Goal: Information Seeking & Learning: Learn about a topic

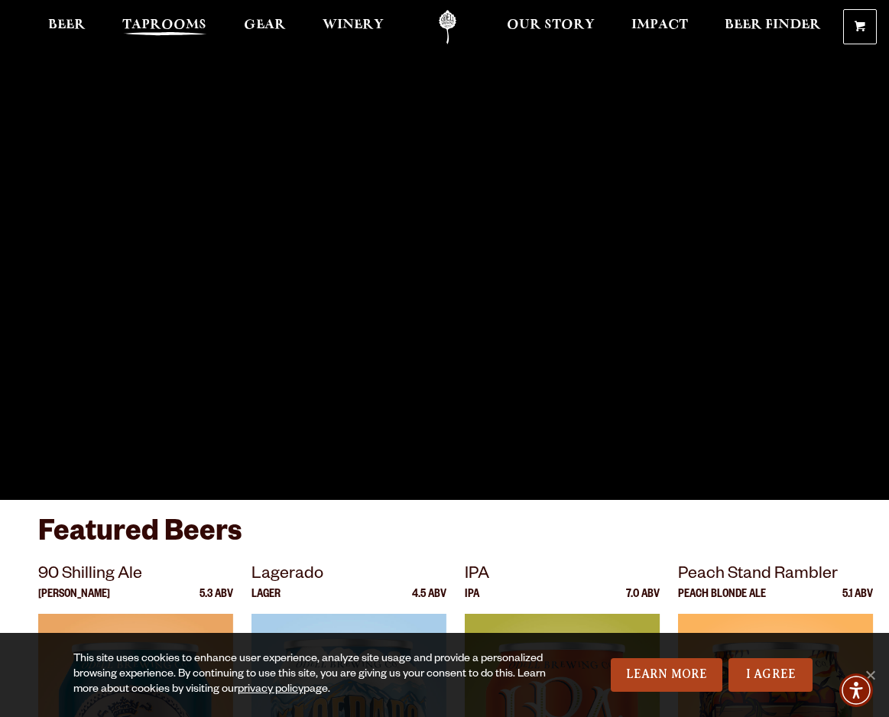
click at [186, 24] on span "Taprooms" at bounding box center [164, 25] width 84 height 12
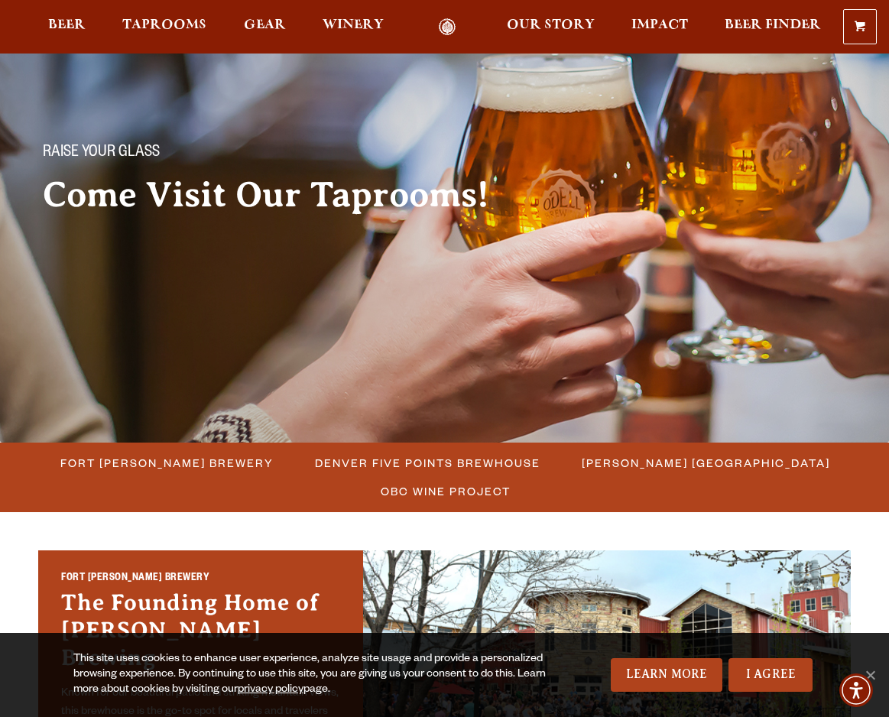
scroll to position [376, 0]
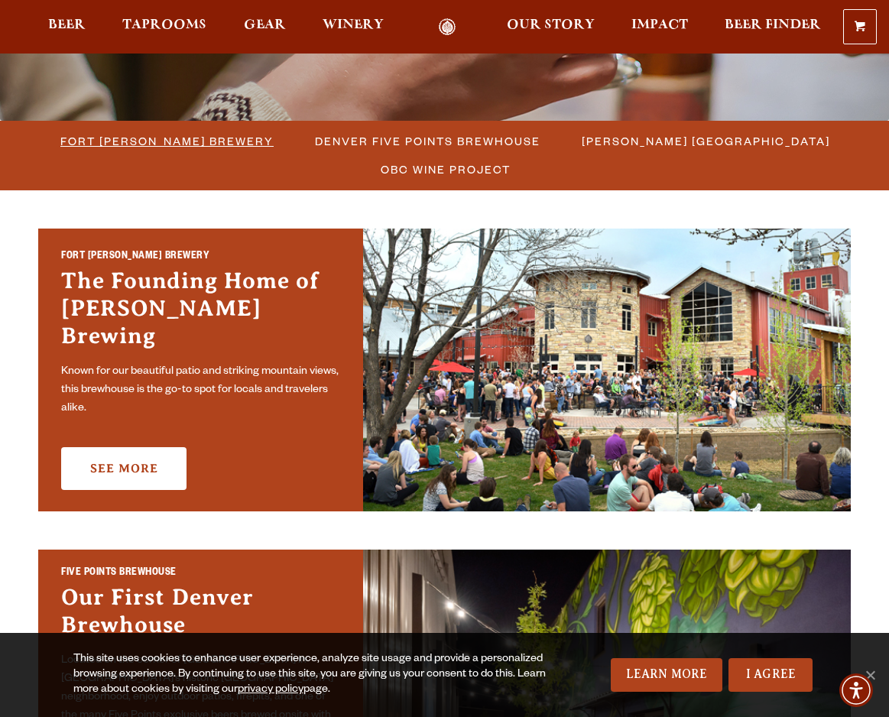
click at [219, 138] on span "Fort [PERSON_NAME] Brewery" at bounding box center [166, 141] width 213 height 22
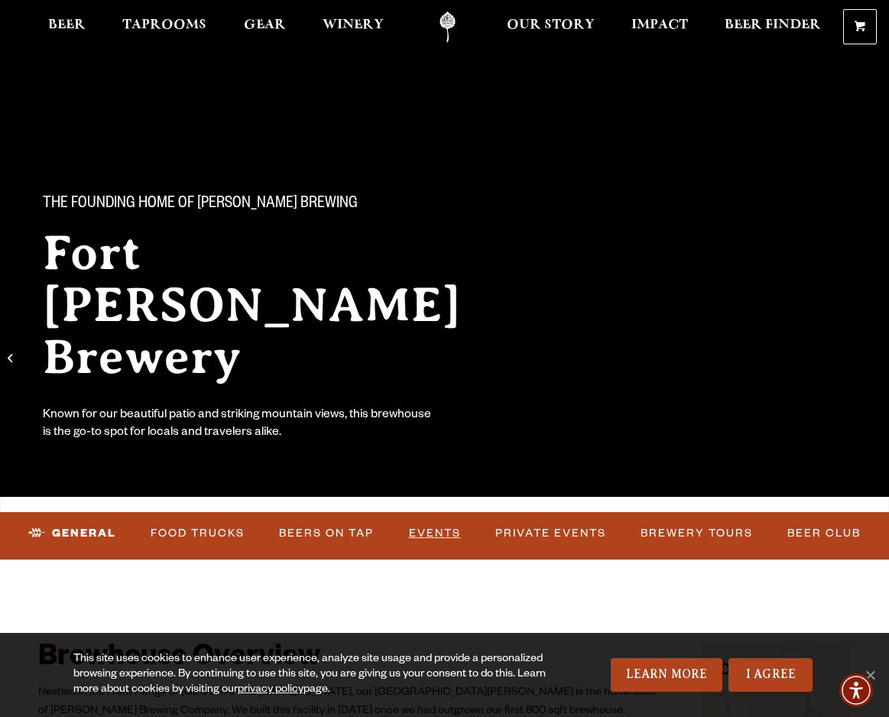
click at [431, 544] on link "Events" at bounding box center [435, 533] width 64 height 35
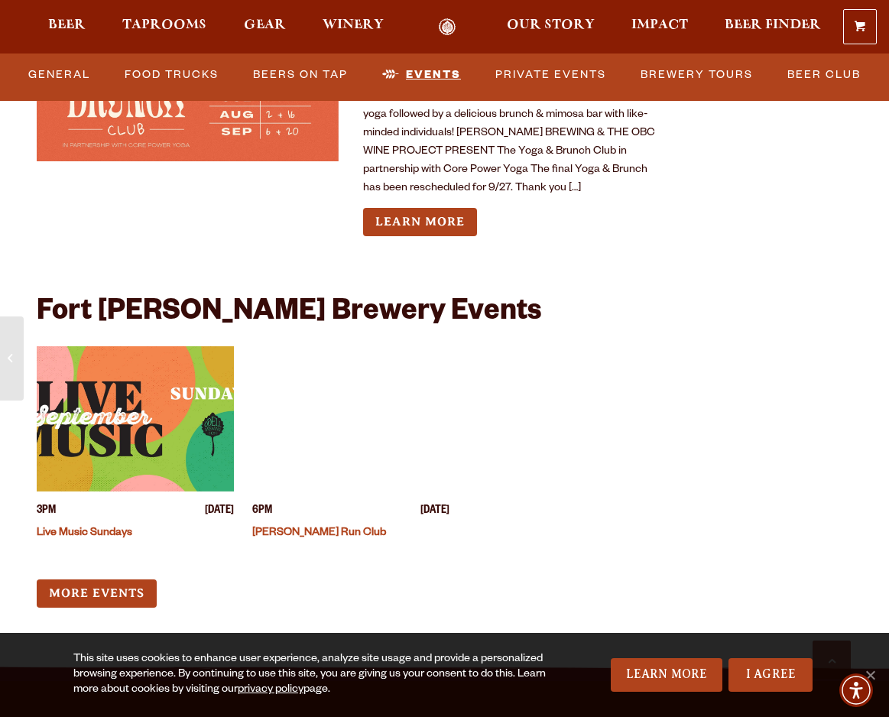
scroll to position [6085, 0]
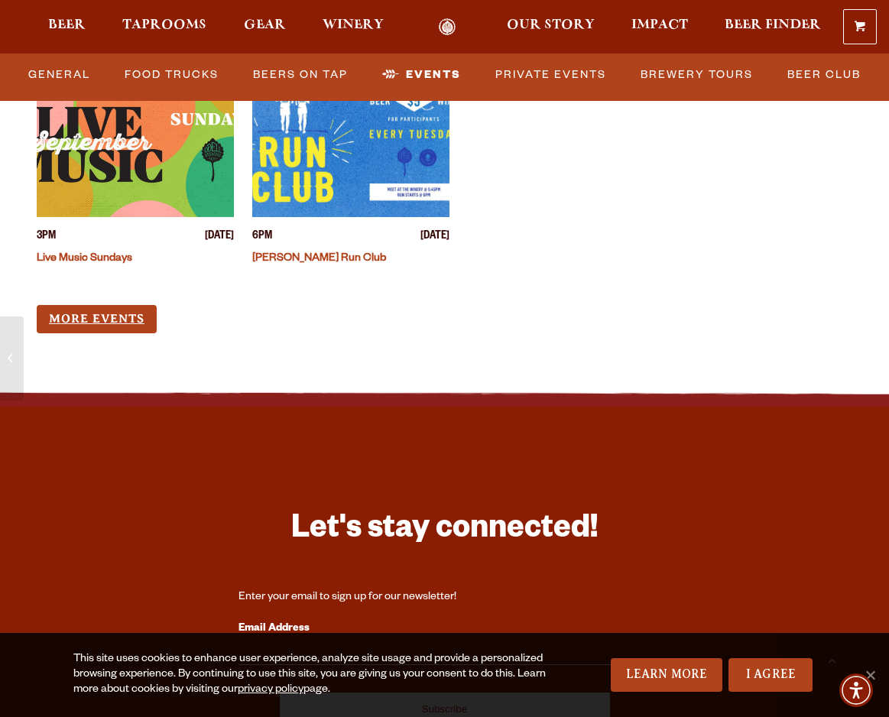
click at [132, 305] on link "More Events" at bounding box center [97, 319] width 120 height 28
